Goal: Task Accomplishment & Management: Manage account settings

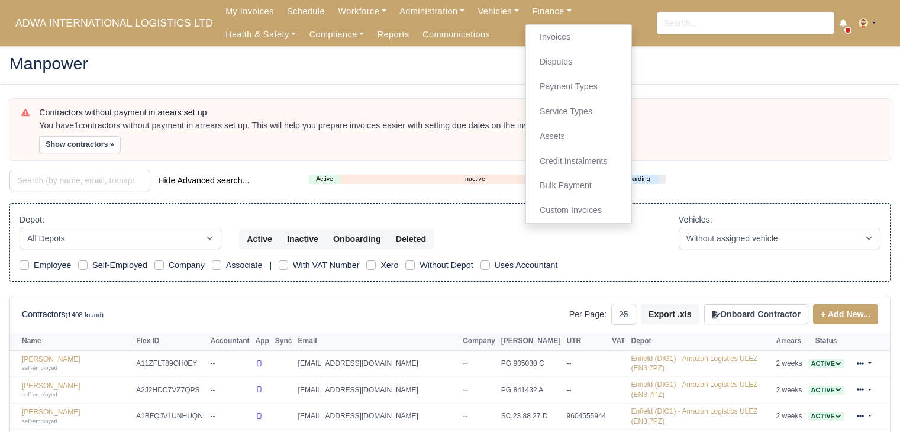
select select "25"
click at [531, 60] on link "Disputes" at bounding box center [579, 62] width 96 height 25
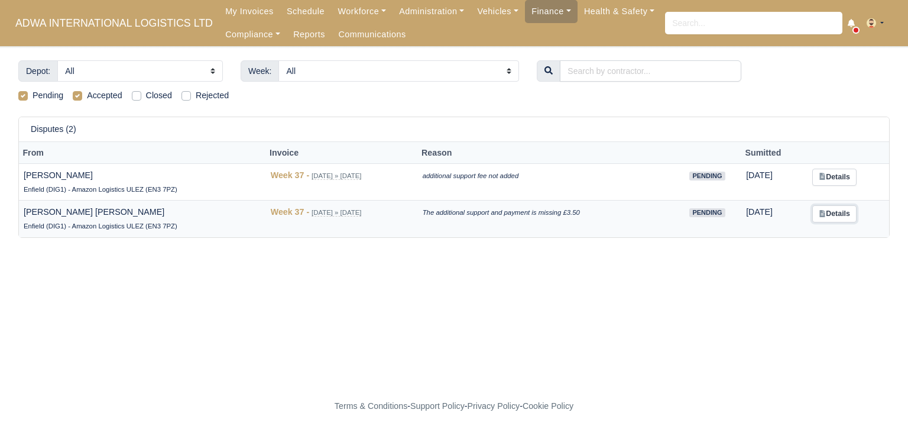
click at [854, 216] on link "Details" at bounding box center [835, 213] width 44 height 17
click at [546, 4] on link "Finance" at bounding box center [551, 11] width 53 height 23
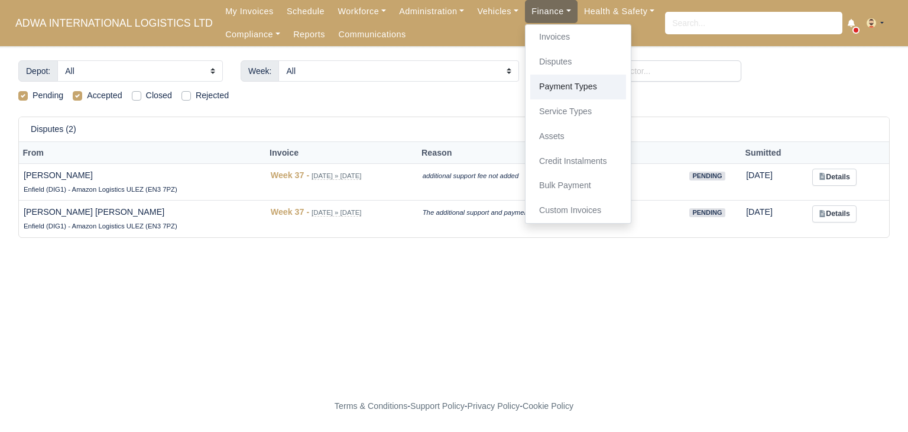
click at [549, 88] on link "Payment Types" at bounding box center [579, 87] width 96 height 25
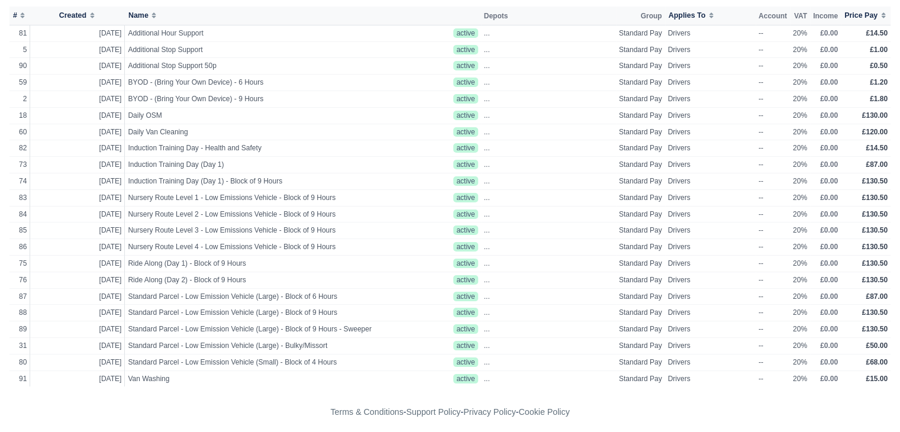
scroll to position [117, 0]
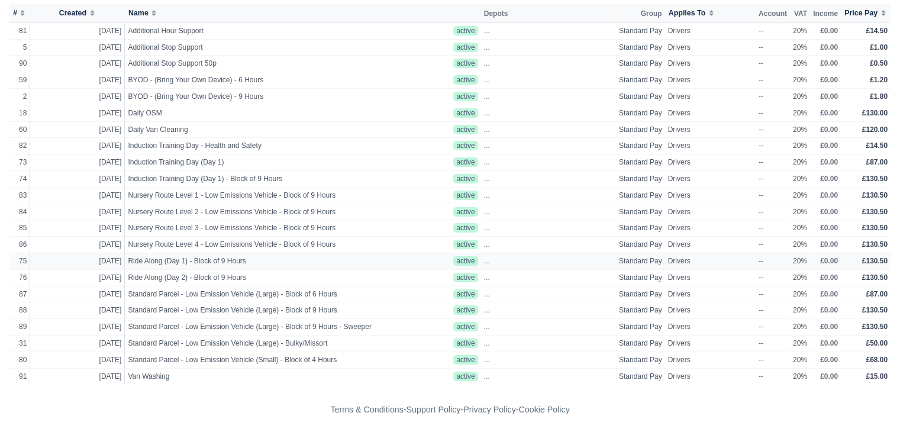
click at [248, 262] on span "Ride Along (Day 1) - Block of 9 Hours" at bounding box center [260, 261] width 265 height 10
select select "standard"
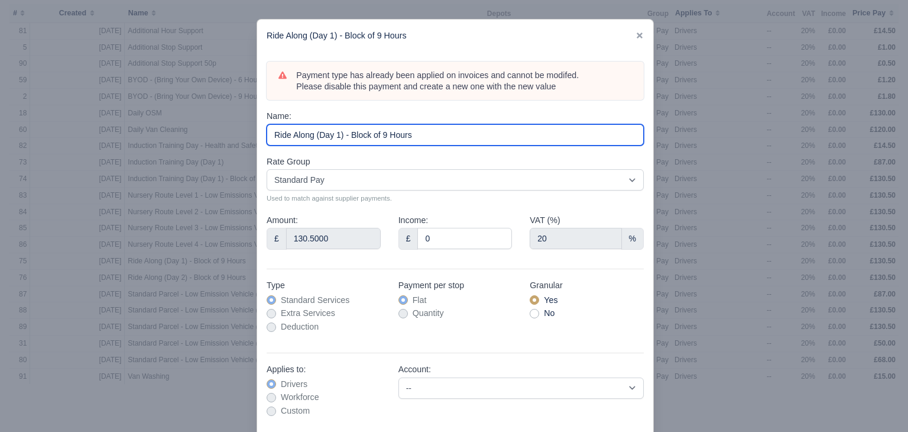
drag, startPoint x: 421, startPoint y: 133, endPoint x: 270, endPoint y: 135, distance: 150.2
click at [270, 135] on input "Ride Along (Day 1) - Block of 9 Hours" at bounding box center [455, 134] width 377 height 21
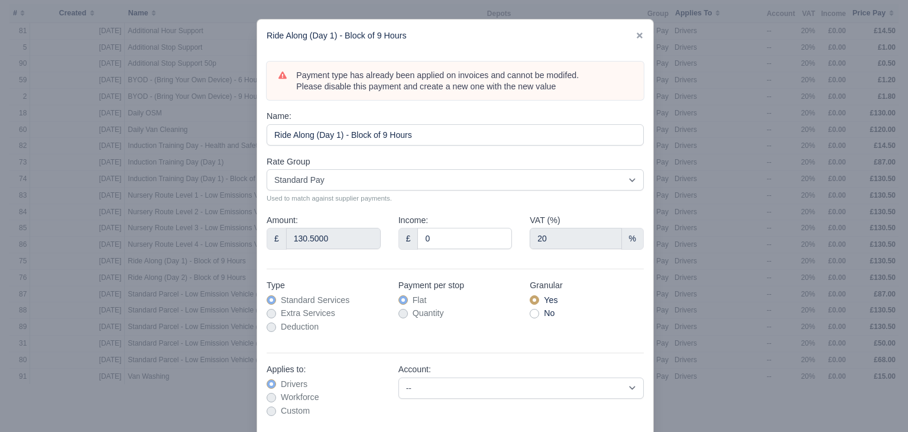
click at [677, 145] on div at bounding box center [454, 216] width 908 height 432
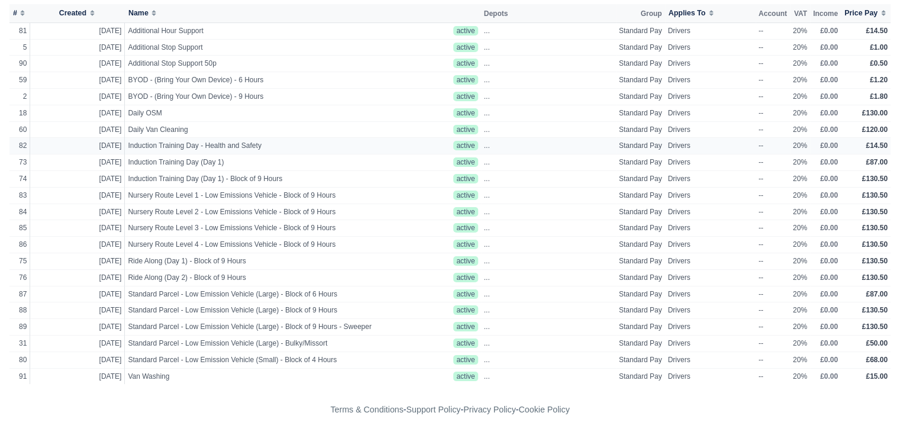
scroll to position [0, 0]
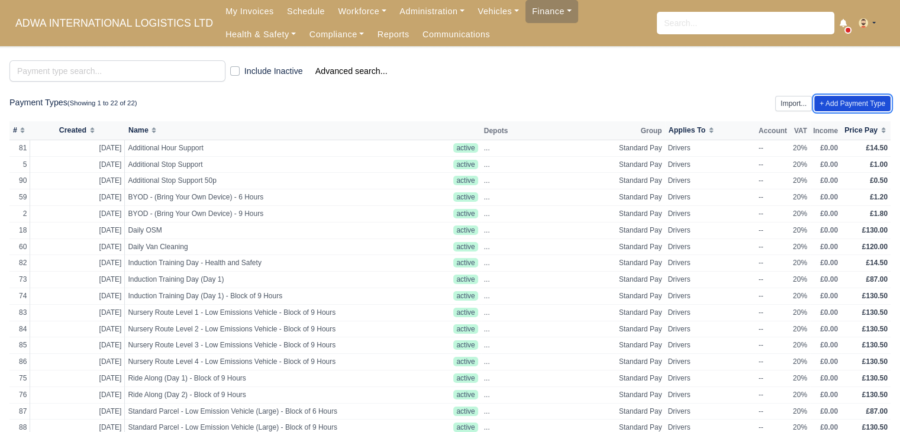
click at [836, 102] on link "+ Add Payment Type" at bounding box center [852, 103] width 76 height 15
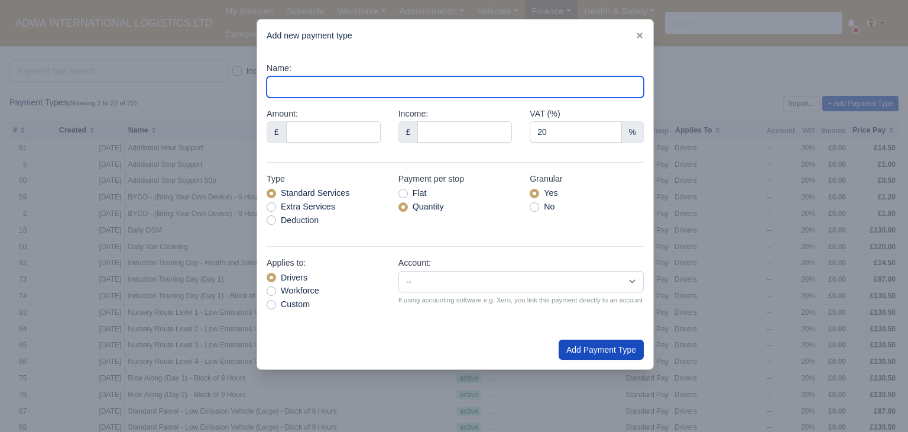
click at [407, 85] on input "Name:" at bounding box center [455, 86] width 377 height 21
paste input "Ride Along (Day 1) - Block of 9 Hours"
click at [338, 90] on input "Ride Along (Day 1) - Block of 9 Hours" at bounding box center [455, 86] width 377 height 21
click at [432, 88] on input "Ride Along (Experianced) - Block of 9 Hours" at bounding box center [455, 86] width 377 height 21
type input "Ride Along (Experienced) - Block of 9 Hours"
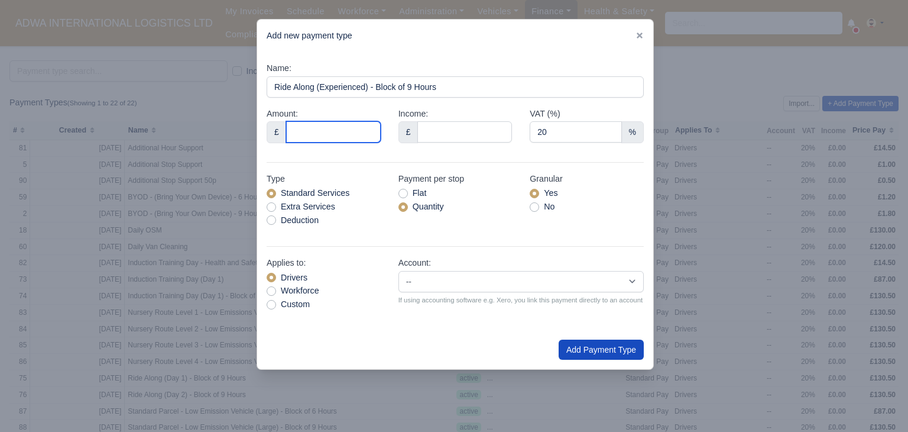
click at [328, 134] on input "Amount:" at bounding box center [333, 131] width 95 height 21
type input "145.00"
click at [416, 189] on label "Flat" at bounding box center [420, 193] width 14 height 14
click at [408, 189] on input "Flat" at bounding box center [403, 190] width 9 height 9
radio input "true"
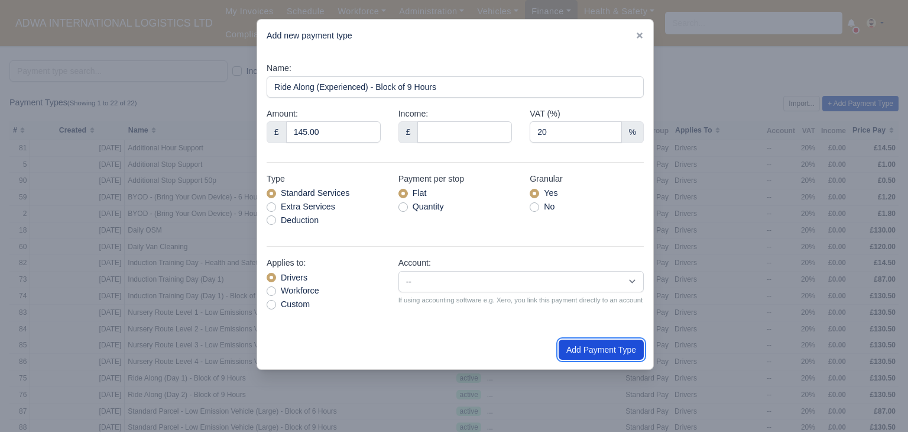
click at [607, 350] on button "Add Payment Type" at bounding box center [601, 349] width 85 height 20
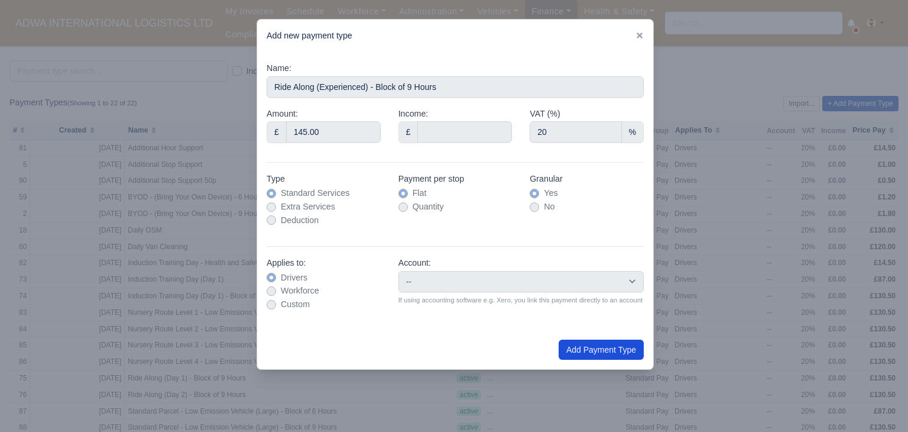
type input "0"
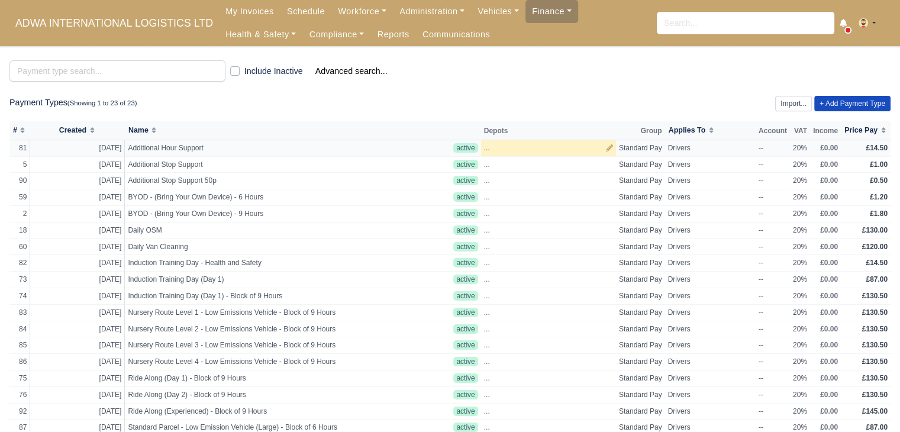
scroll to position [135, 0]
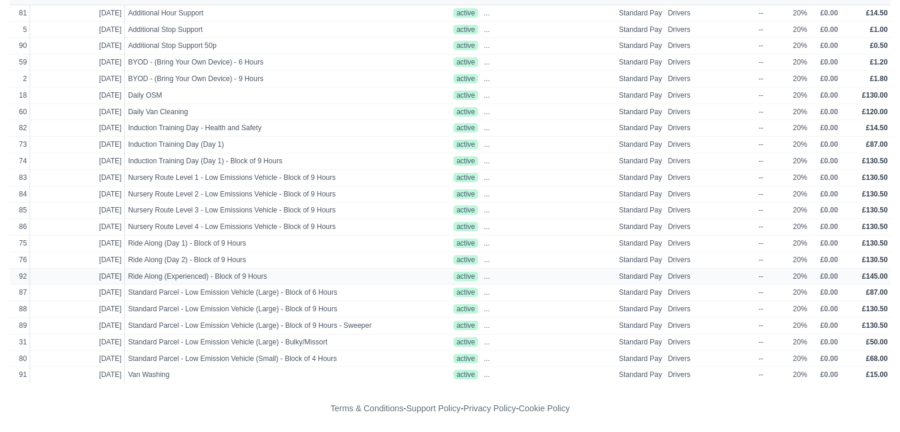
click at [334, 273] on span "Ride Along (Experienced) - Block of 9 Hours" at bounding box center [260, 276] width 265 height 10
select select "standard"
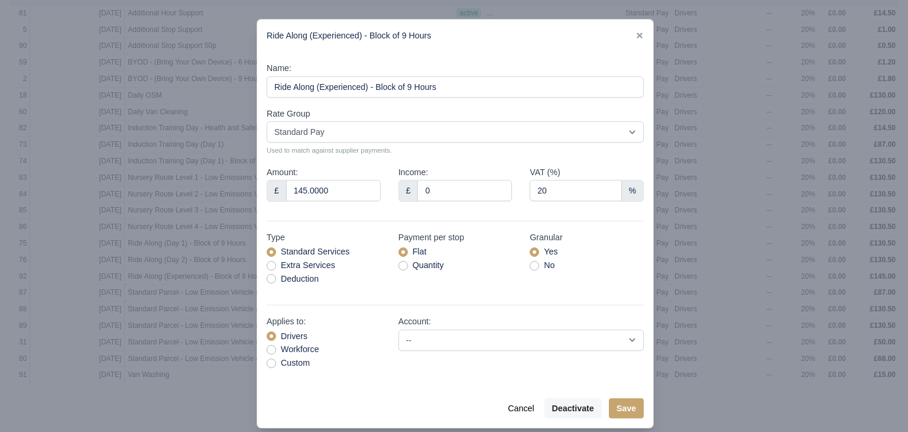
click at [755, 241] on div at bounding box center [454, 216] width 908 height 432
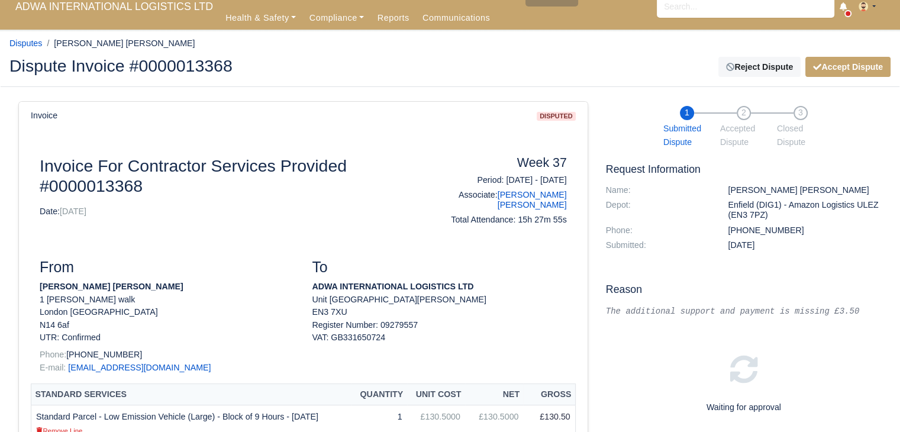
scroll to position [9, 0]
